Goal: Transaction & Acquisition: Purchase product/service

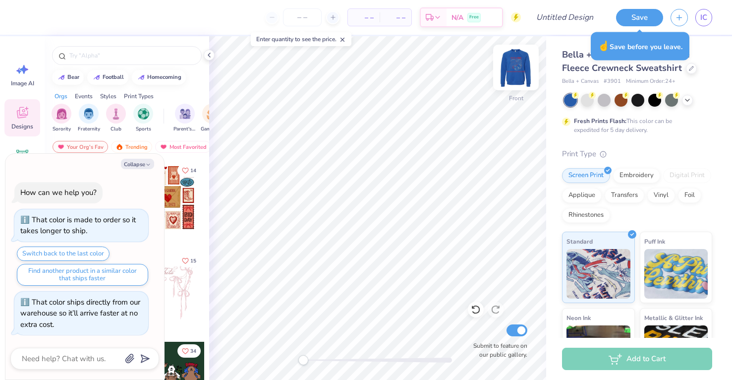
click at [520, 70] on img at bounding box center [516, 68] width 40 height 40
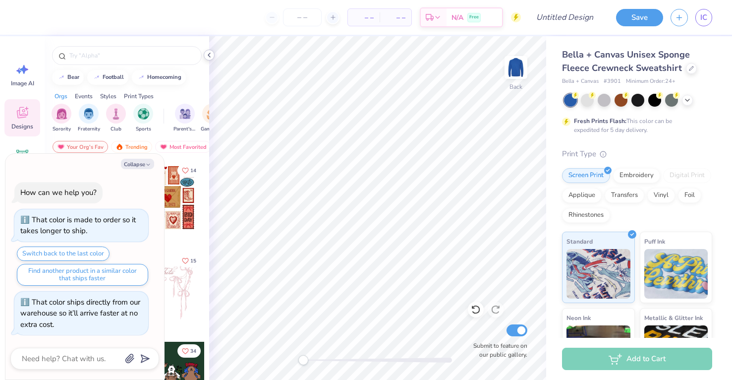
click at [211, 55] on icon at bounding box center [209, 55] width 8 height 8
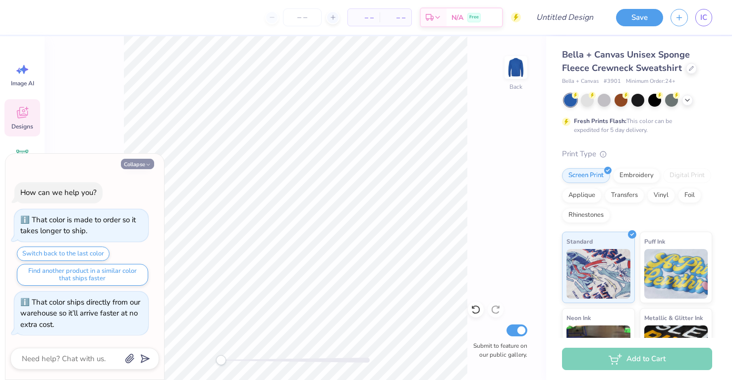
click at [136, 164] on button "Collapse" at bounding box center [137, 164] width 33 height 10
type textarea "x"
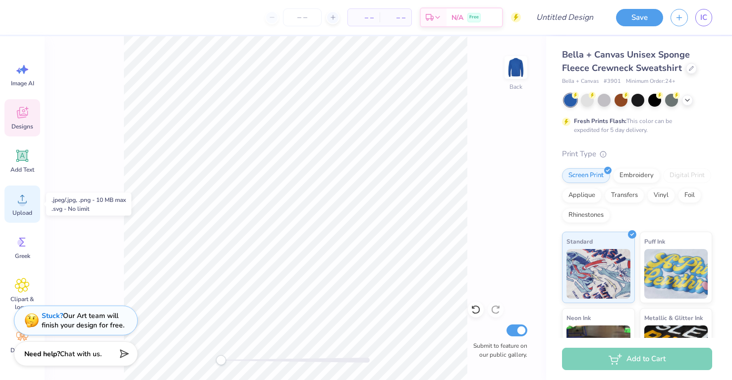
click at [18, 207] on div "Upload" at bounding box center [22, 203] width 36 height 37
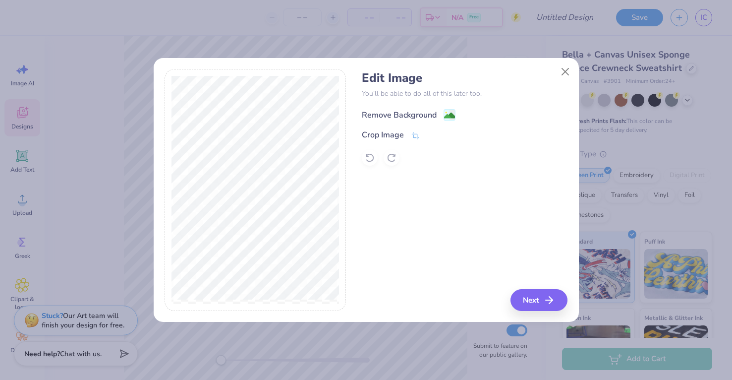
click at [454, 111] on image at bounding box center [449, 115] width 11 height 11
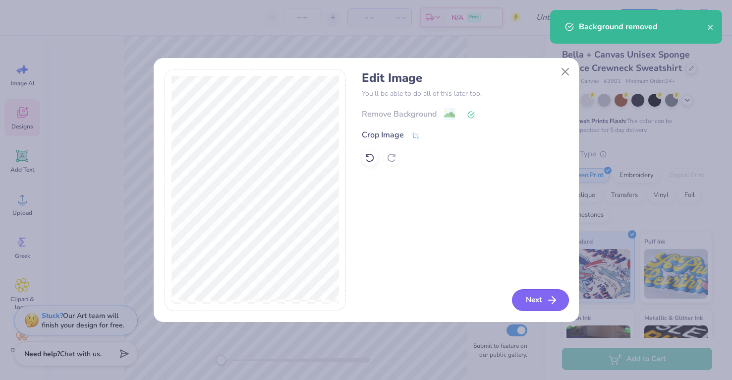
click at [530, 296] on button "Next" at bounding box center [540, 300] width 57 height 22
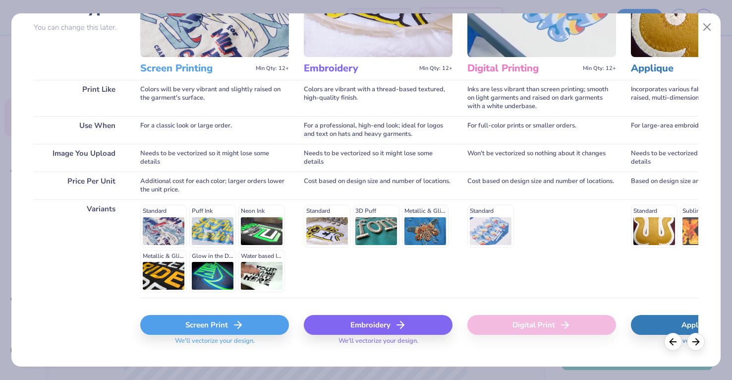
click at [235, 325] on line at bounding box center [237, 325] width 7 height 0
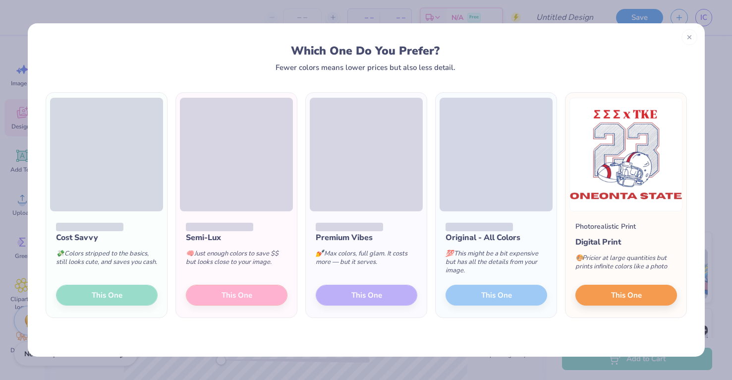
click at [254, 294] on div "Semi-Lux 🧠 Just enough colors to save $$ but looks close to your image. This One" at bounding box center [236, 264] width 121 height 106
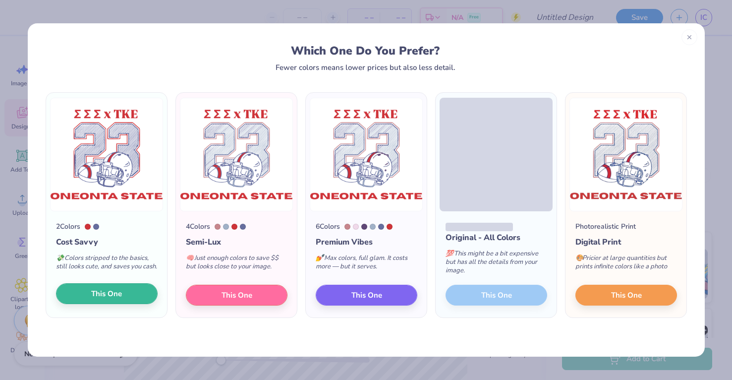
click at [131, 292] on button "This One" at bounding box center [107, 293] width 102 height 21
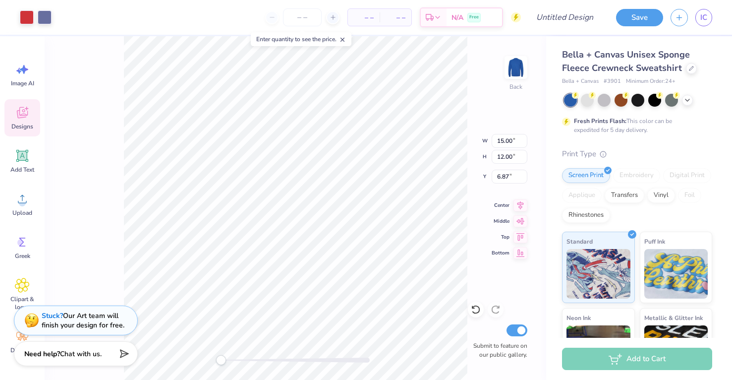
type input "14.26"
type input "11.41"
type input "3.00"
type input "13.31"
type input "10.65"
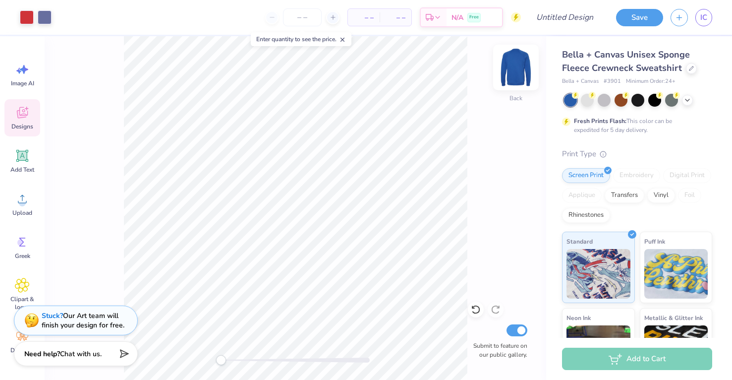
click at [513, 70] on img at bounding box center [516, 68] width 40 height 40
click at [23, 201] on circle at bounding box center [22, 202] width 7 height 7
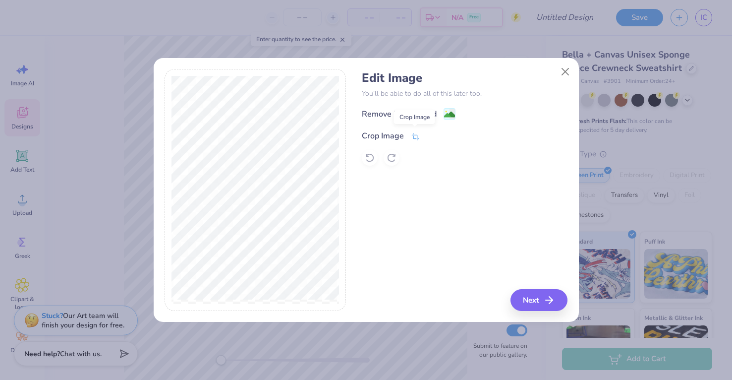
click at [413, 136] on icon at bounding box center [415, 136] width 9 height 9
click at [431, 131] on button at bounding box center [432, 135] width 10 height 10
click at [445, 114] on image at bounding box center [449, 115] width 11 height 11
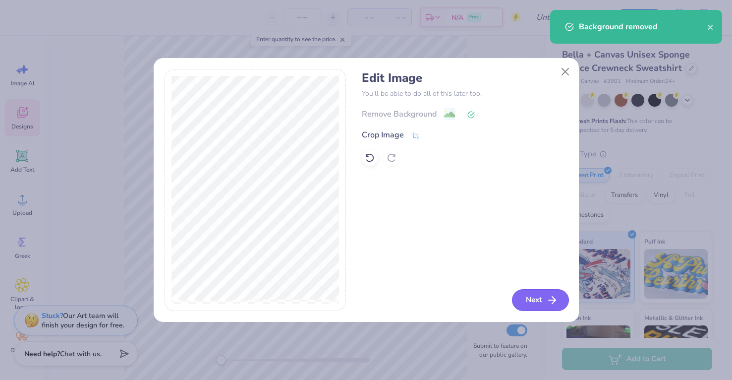
click at [541, 299] on button "Next" at bounding box center [540, 300] width 57 height 22
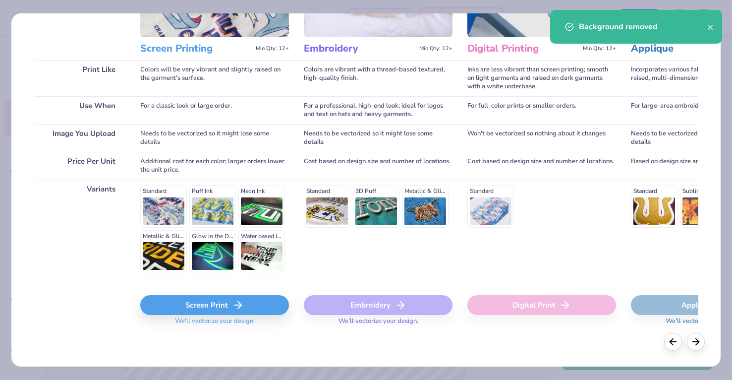
scroll to position [114, 0]
click at [229, 306] on div "Screen Print" at bounding box center [214, 305] width 149 height 20
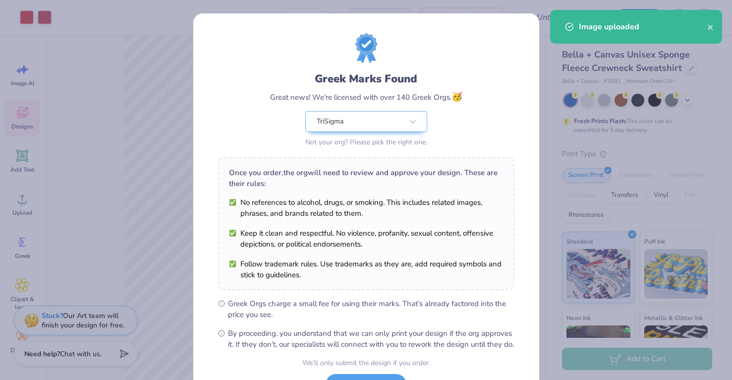
click at [295, 144] on body "Art colors – – Per Item – – Total Est. Delivery N/A Free Design Title Save IC I…" at bounding box center [366, 190] width 732 height 380
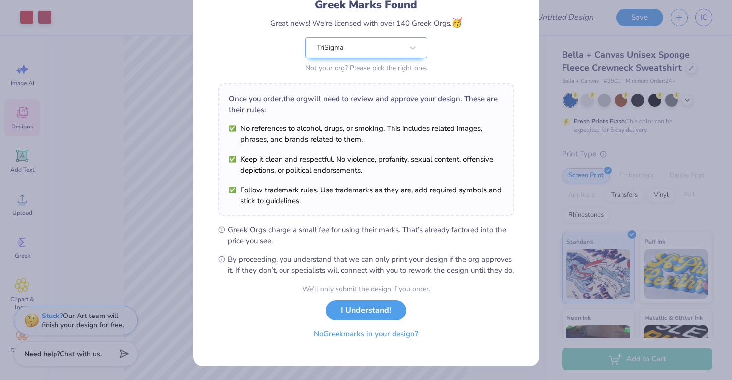
scroll to position [84, 0]
click at [400, 341] on button "No Greek marks in your design?" at bounding box center [365, 334] width 121 height 20
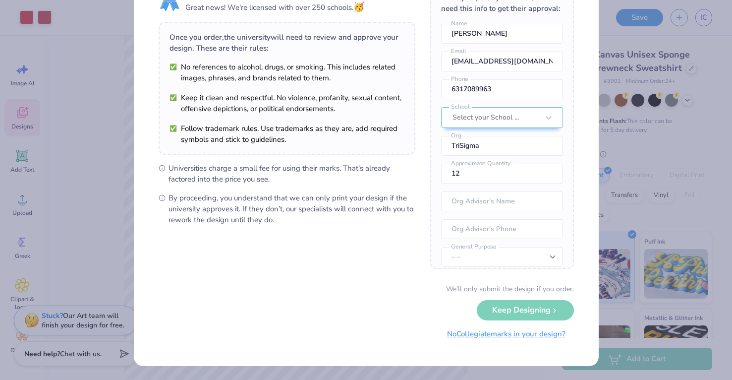
scroll to position [52, 0]
click at [552, 335] on button "No Collegiate marks in your design?" at bounding box center [506, 334] width 135 height 20
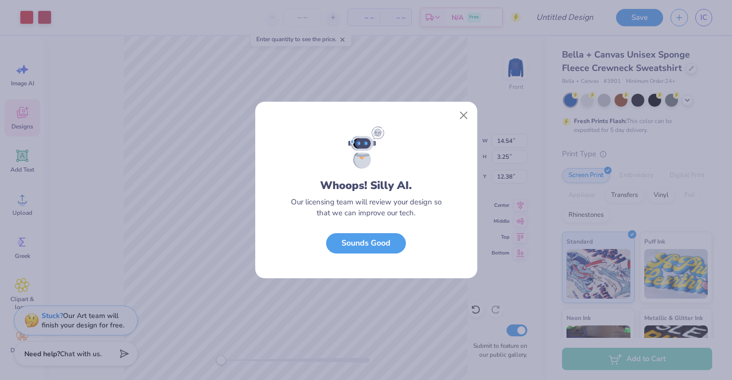
scroll to position [0, 0]
click at [463, 109] on button "Close" at bounding box center [463, 115] width 19 height 19
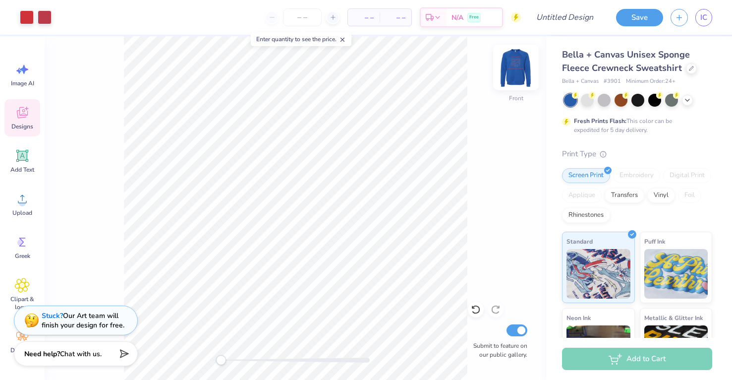
click at [513, 69] on img at bounding box center [516, 68] width 40 height 40
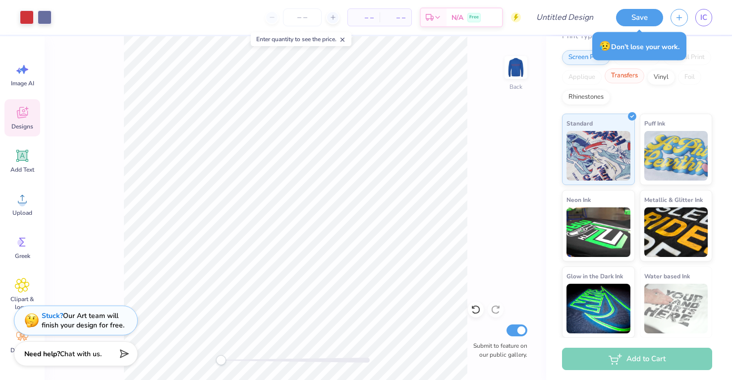
scroll to position [117, 0]
click at [513, 74] on img at bounding box center [516, 68] width 40 height 40
click at [512, 72] on img at bounding box center [516, 68] width 40 height 40
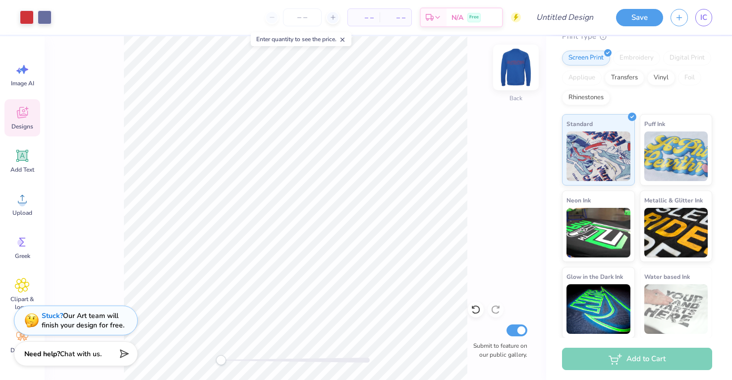
click at [517, 76] on img at bounding box center [516, 68] width 40 height 40
click at [515, 74] on img at bounding box center [516, 68] width 40 height 40
click at [515, 74] on img at bounding box center [516, 67] width 20 height 20
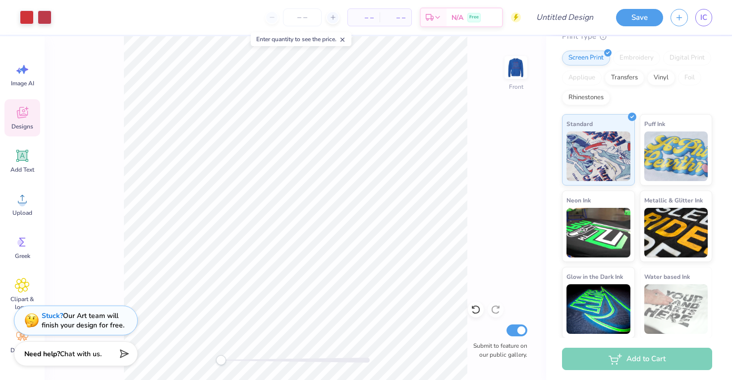
click at [515, 74] on img at bounding box center [516, 67] width 20 height 20
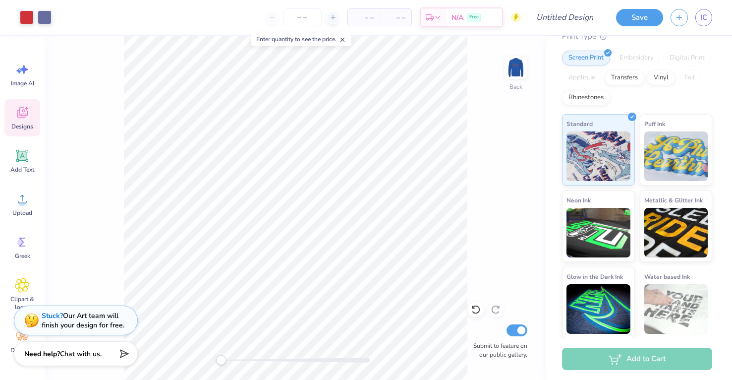
click at [515, 74] on img at bounding box center [516, 67] width 20 height 20
click at [525, 68] on img at bounding box center [516, 68] width 40 height 40
click at [517, 67] on img at bounding box center [516, 68] width 40 height 40
click at [517, 67] on img at bounding box center [516, 67] width 20 height 20
